Goal: Check status: Check status

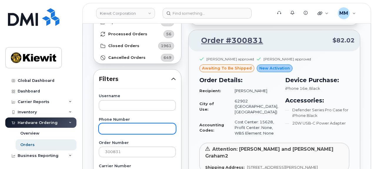
scroll to position [59, 0]
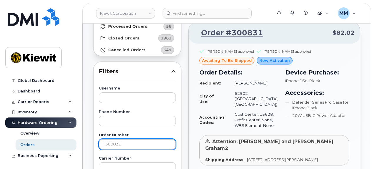
drag, startPoint x: 134, startPoint y: 141, endPoint x: 83, endPoint y: 141, distance: 50.5
paste input "1041"
type input "301041"
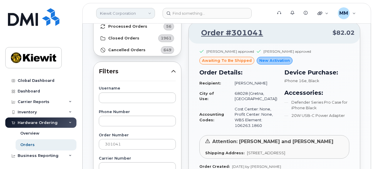
click at [147, 13] on link "Kiewit Corporation" at bounding box center [125, 13] width 59 height 11
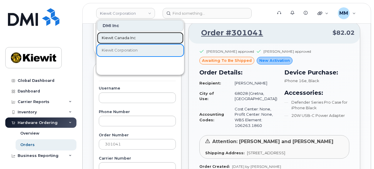
click at [127, 37] on span "Kiewit Canada Inc" at bounding box center [119, 38] width 34 height 6
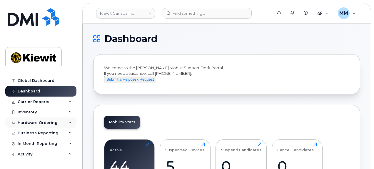
click at [36, 124] on div "Hardware Ordering" at bounding box center [38, 122] width 40 height 5
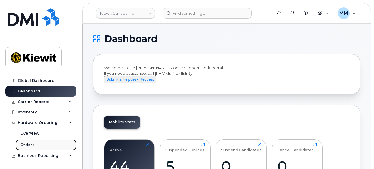
click at [29, 142] on div "Orders" at bounding box center [27, 144] width 14 height 5
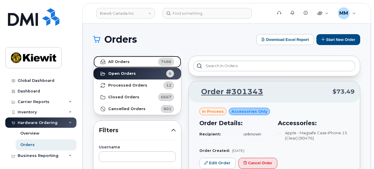
click at [133, 64] on link "All Orders 7486" at bounding box center [137, 62] width 88 height 12
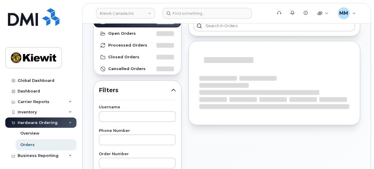
scroll to position [59, 0]
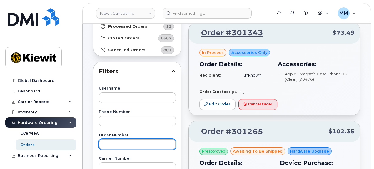
click at [118, 141] on input "text" at bounding box center [137, 144] width 77 height 11
paste input "301047"
type input "301047"
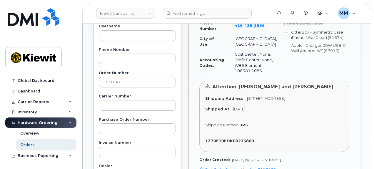
scroll to position [147, 0]
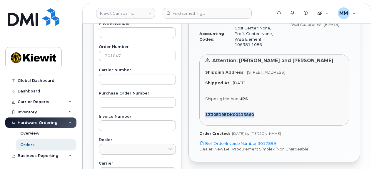
drag, startPoint x: 202, startPoint y: 114, endPoint x: 254, endPoint y: 117, distance: 52.4
click at [254, 117] on div "Attention: Adelani Brown and Ray Abedin Shipping Address: 1635 Tricont Ave WHIT…" at bounding box center [274, 89] width 150 height 71
copy strong "1Z30E19EDK00213860"
click at [16, 34] on link at bounding box center [33, 24] width 56 height 33
